Goal: Task Accomplishment & Management: Use online tool/utility

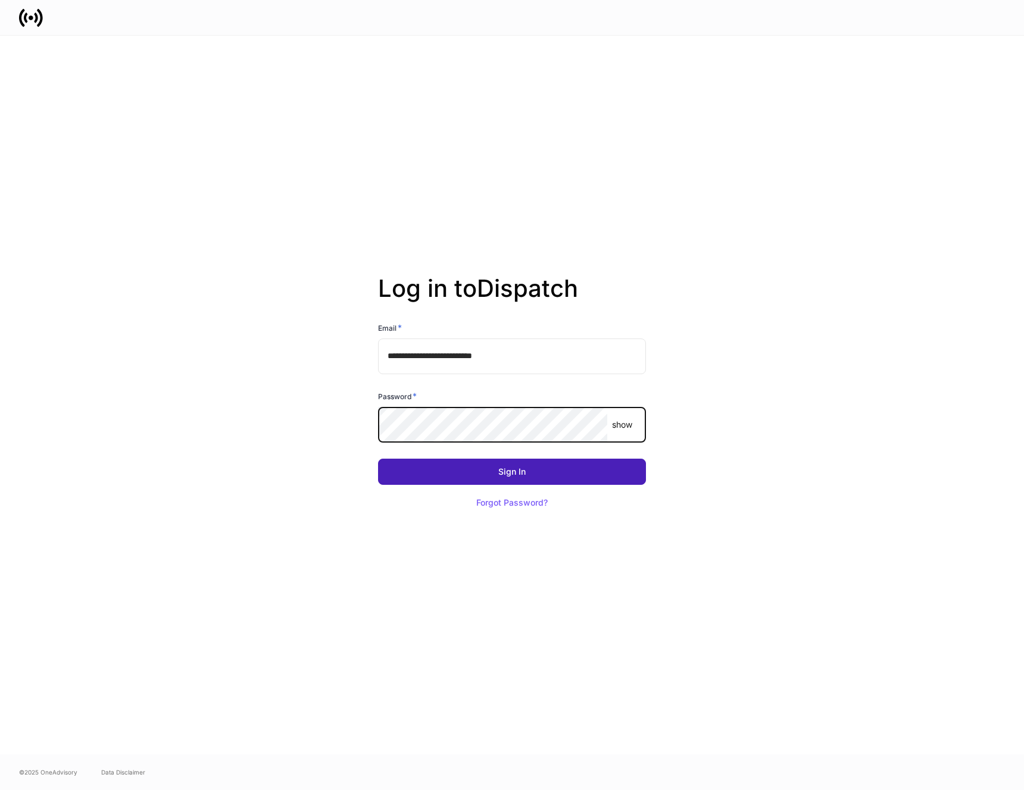
click at [528, 473] on button "Sign In" at bounding box center [512, 472] width 268 height 26
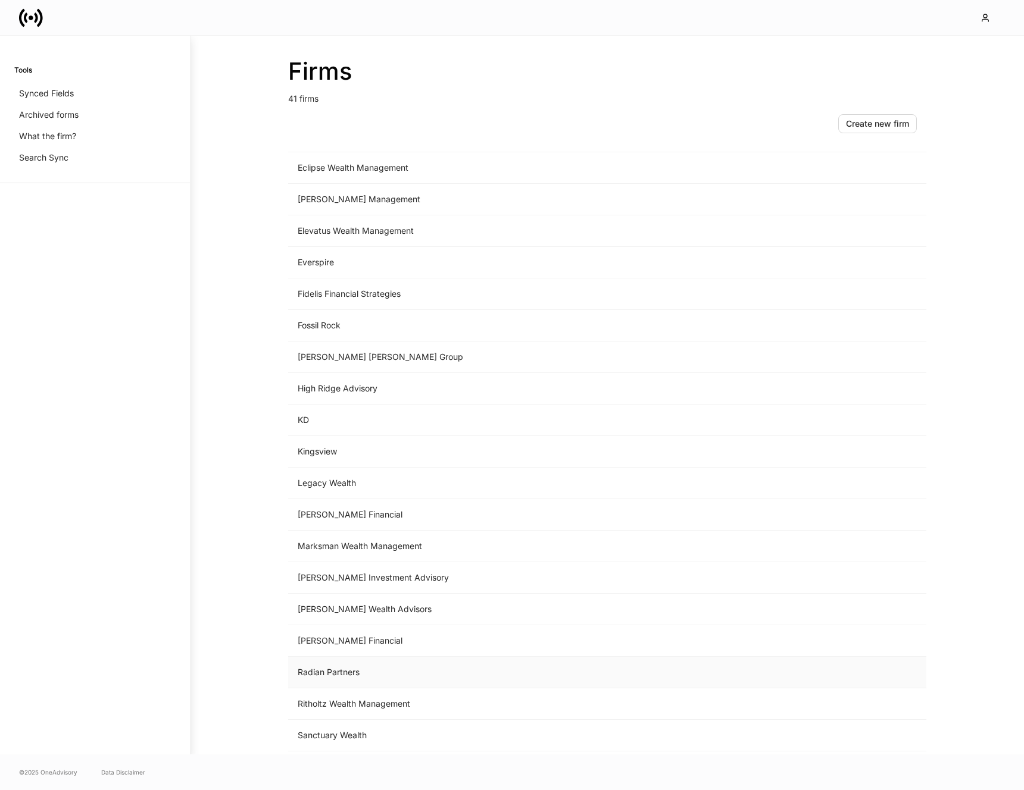
scroll to position [561, 0]
click at [345, 489] on td "Legacy Wealth" at bounding box center [508, 485] width 440 height 32
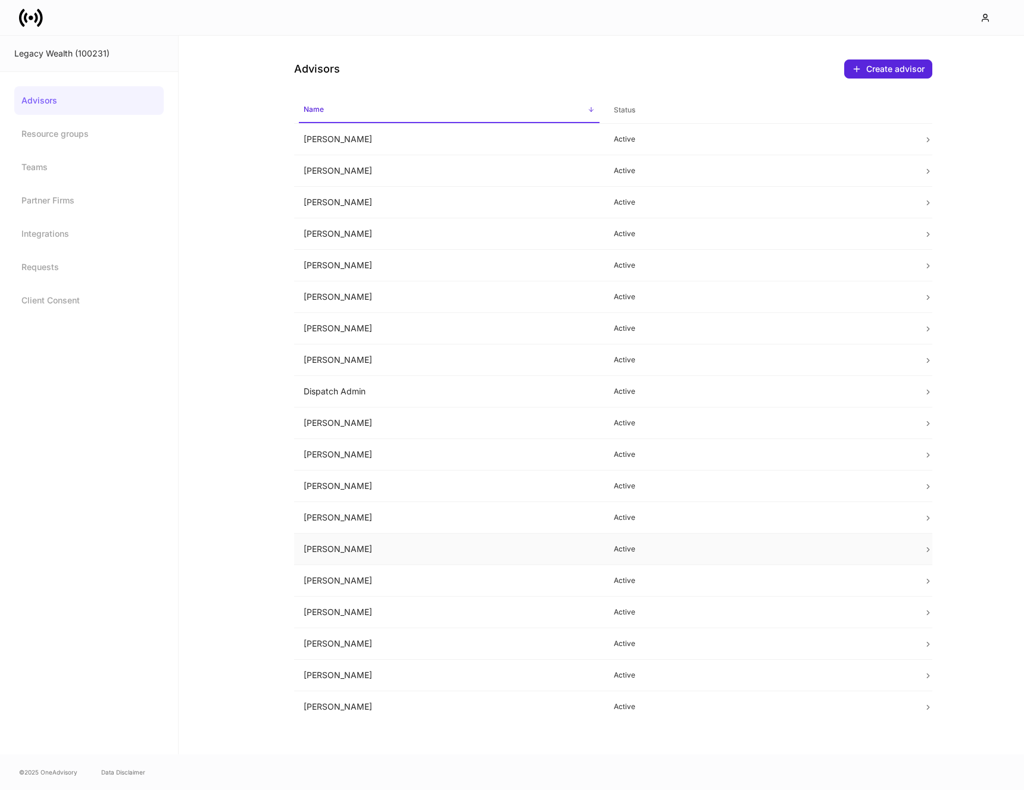
click at [374, 548] on td "[PERSON_NAME]" at bounding box center [449, 550] width 310 height 32
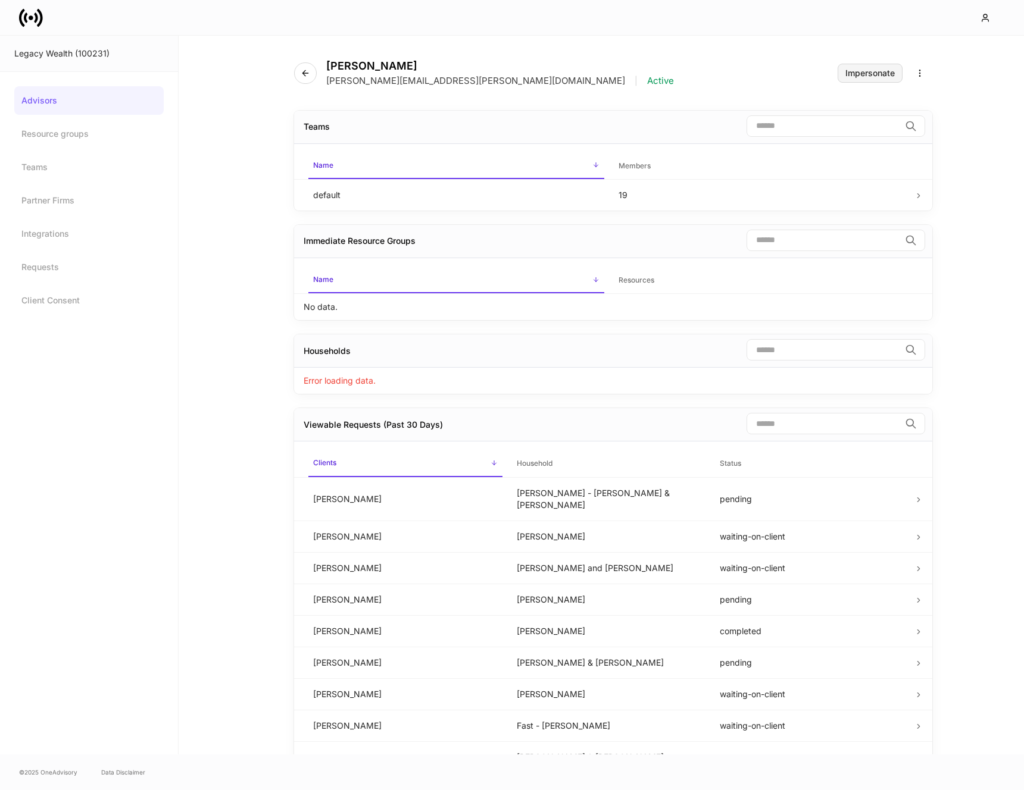
click at [871, 76] on div "Impersonate" at bounding box center [869, 73] width 49 height 8
